Goal: Find specific fact

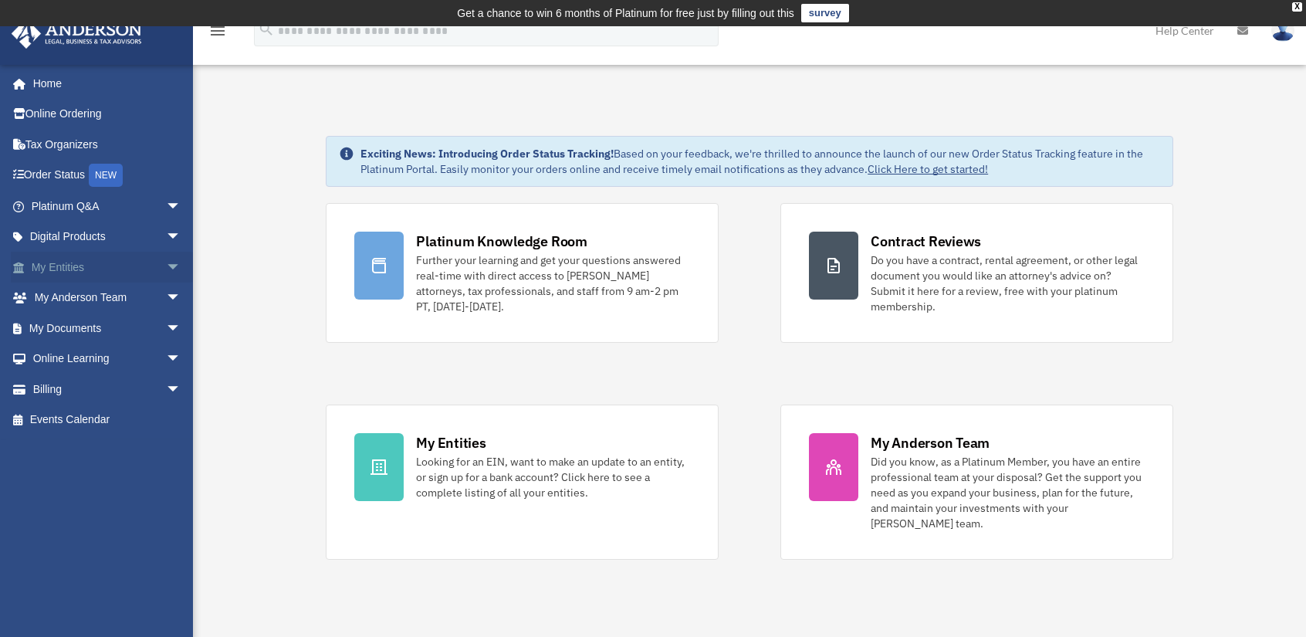
click at [73, 262] on link "My Entities arrow_drop_down" at bounding box center [108, 267] width 194 height 31
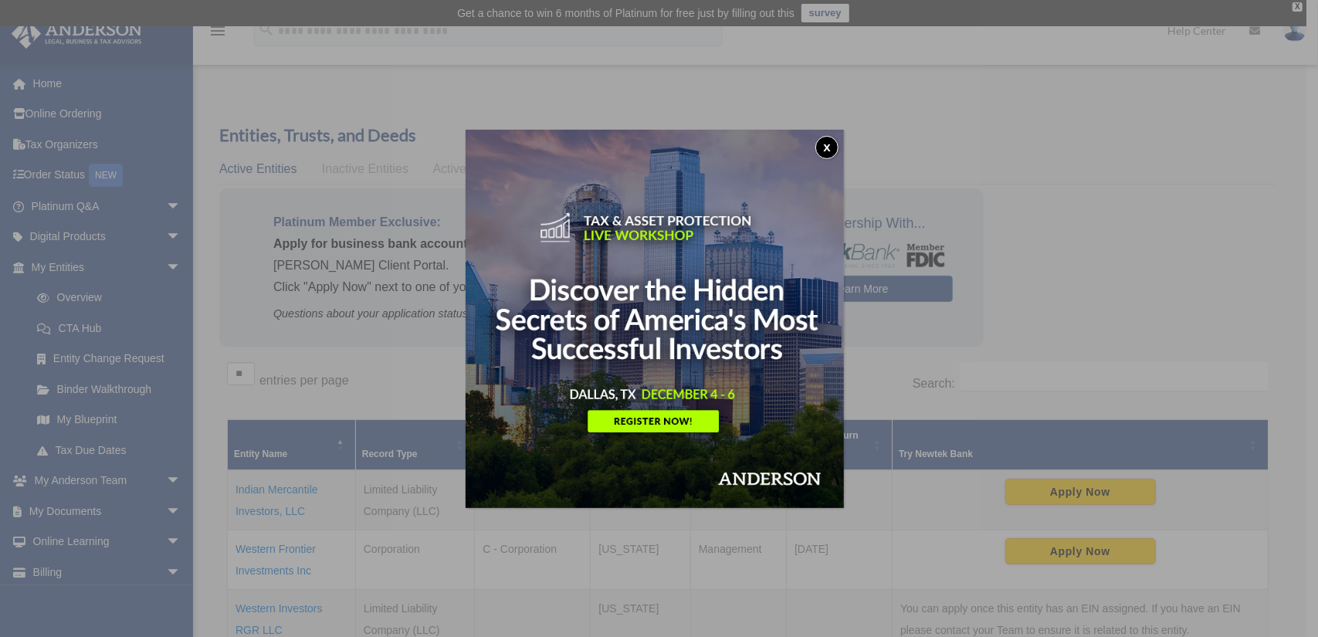
click at [831, 148] on button "x" at bounding box center [826, 147] width 23 height 23
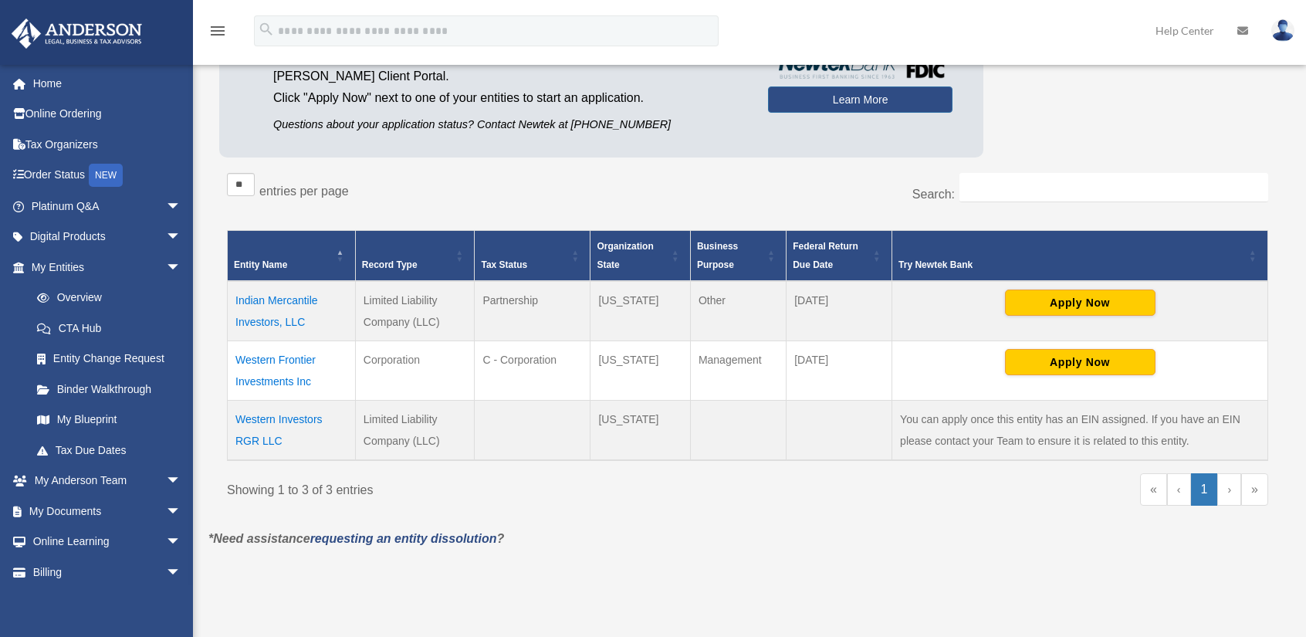
scroll to position [199, 0]
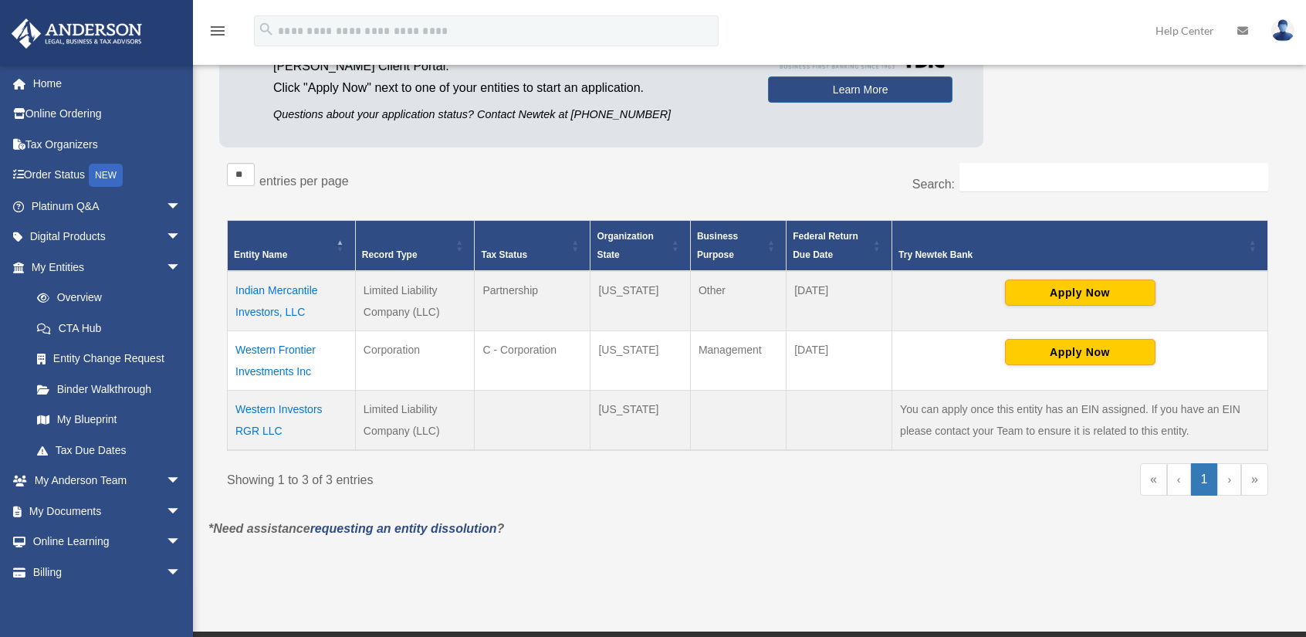
click at [293, 345] on td "Western Frontier Investments Inc" at bounding box center [292, 359] width 128 height 59
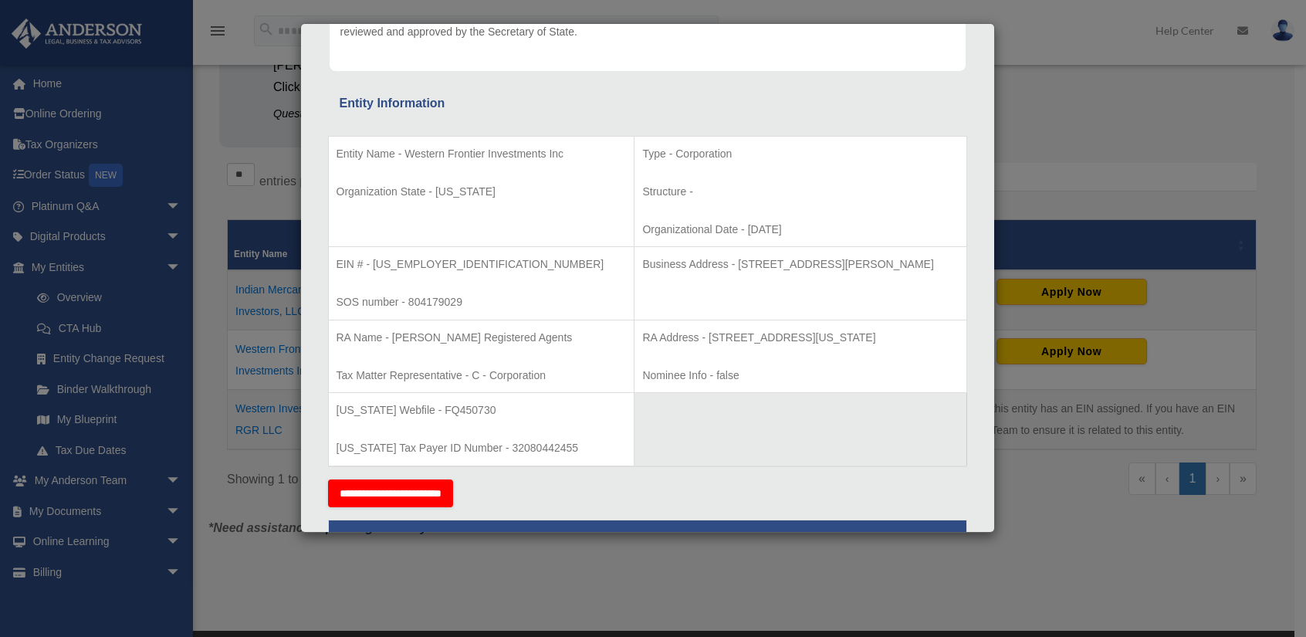
scroll to position [229, 0]
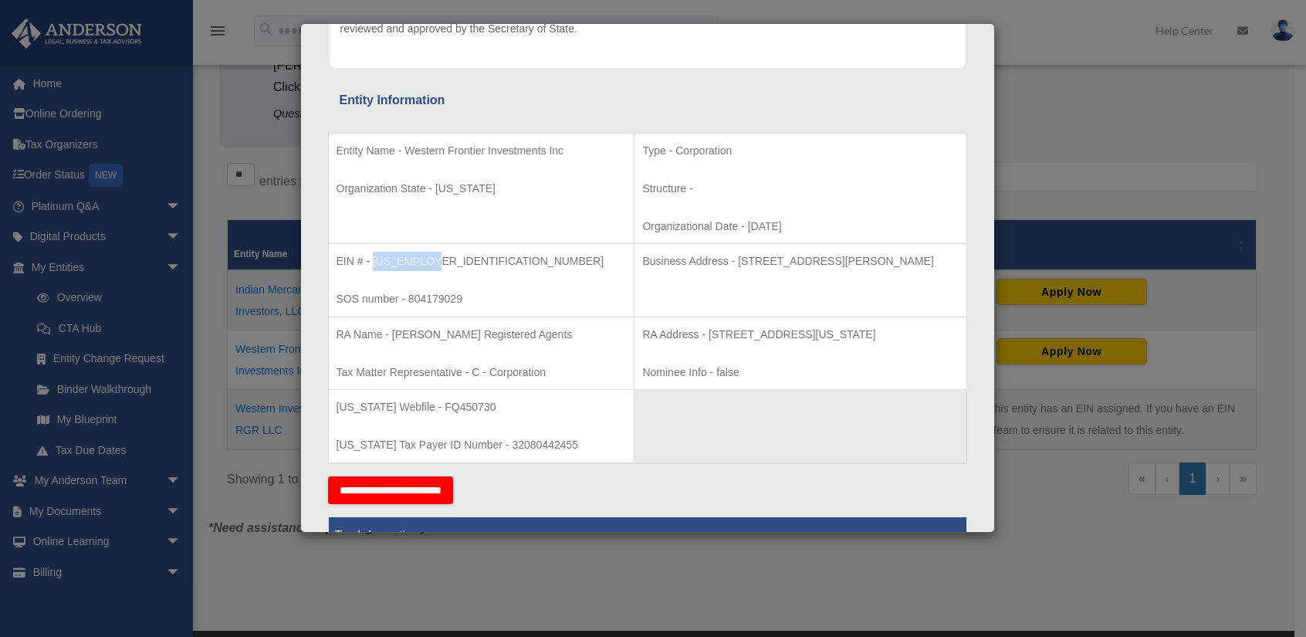
drag, startPoint x: 374, startPoint y: 262, endPoint x: 436, endPoint y: 257, distance: 61.9
click at [436, 257] on p "EIN # - 87-2081035" at bounding box center [482, 261] width 290 height 19
copy p "87-2081035"
click at [215, 371] on div "Details × Articles Sent Organizational Date" at bounding box center [653, 318] width 1306 height 637
